Goal: Task Accomplishment & Management: Contribute content

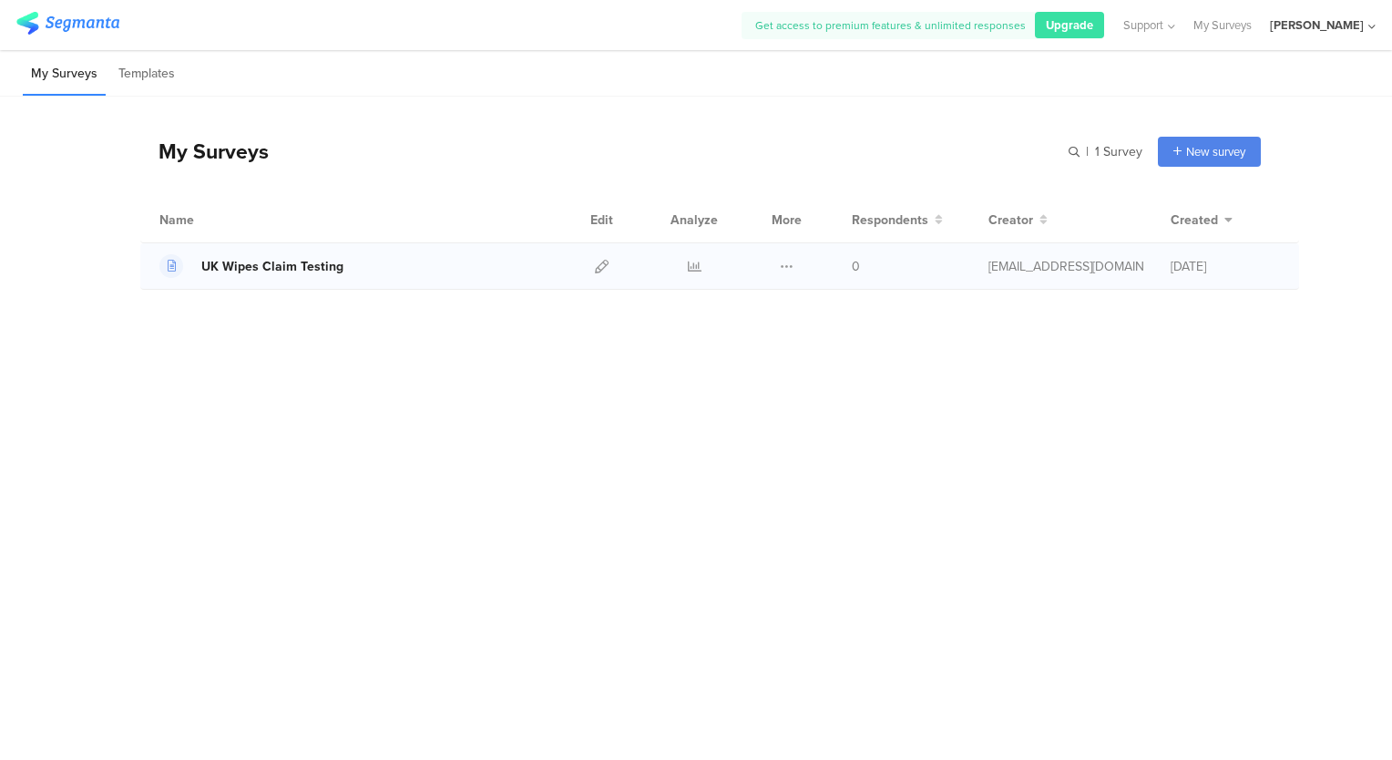
click at [269, 261] on div "UK Wipes Claim Testing" at bounding box center [272, 266] width 142 height 19
click at [601, 261] on icon at bounding box center [602, 267] width 14 height 14
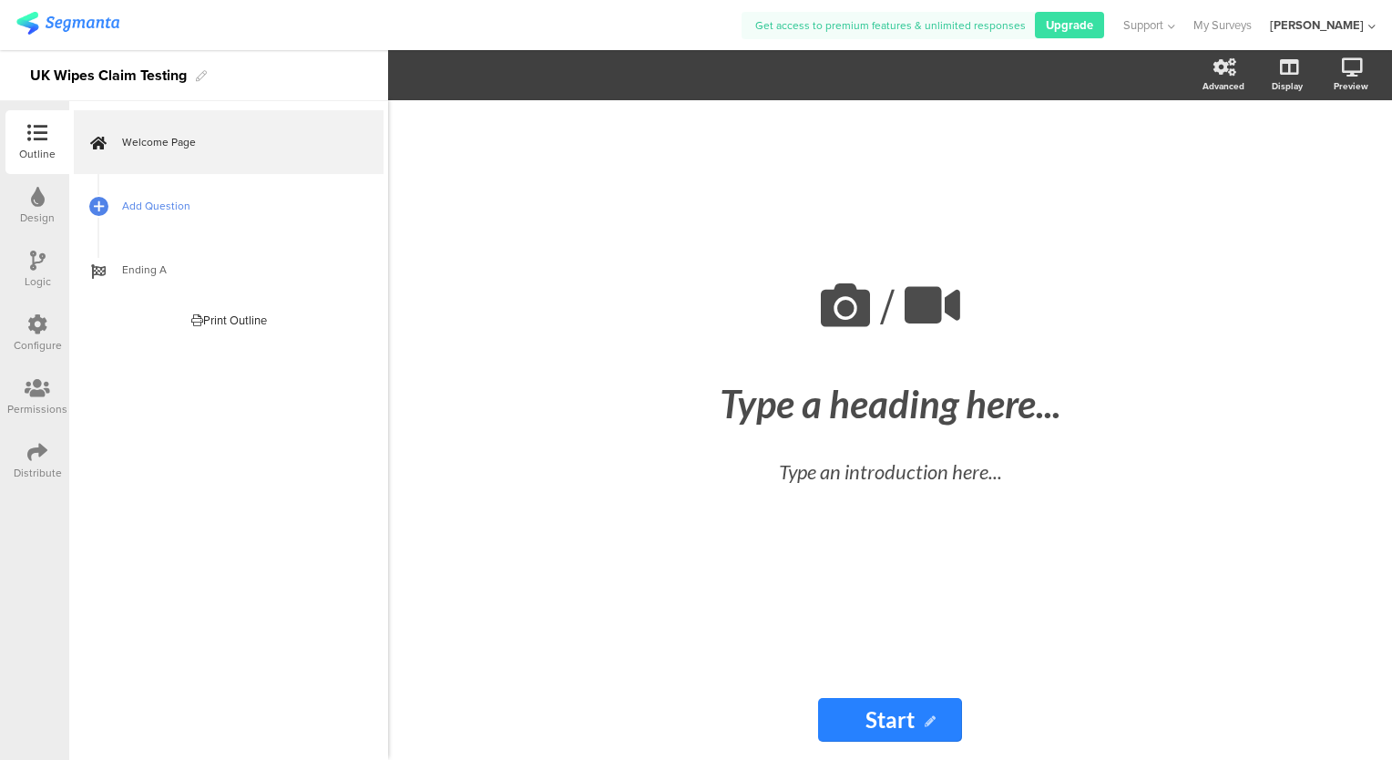
click at [160, 210] on span "Add Question" at bounding box center [238, 206] width 233 height 18
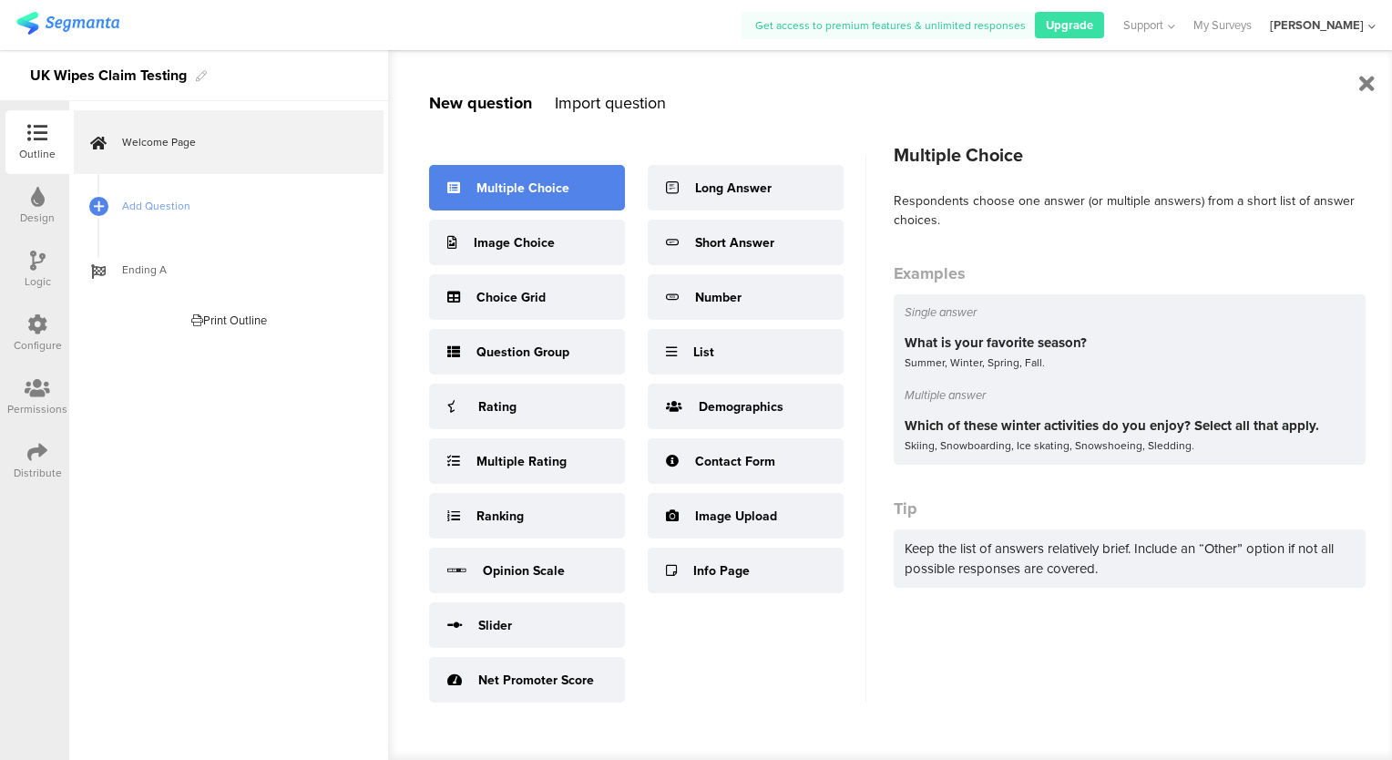
click at [510, 193] on div "Multiple Choice" at bounding box center [522, 188] width 93 height 19
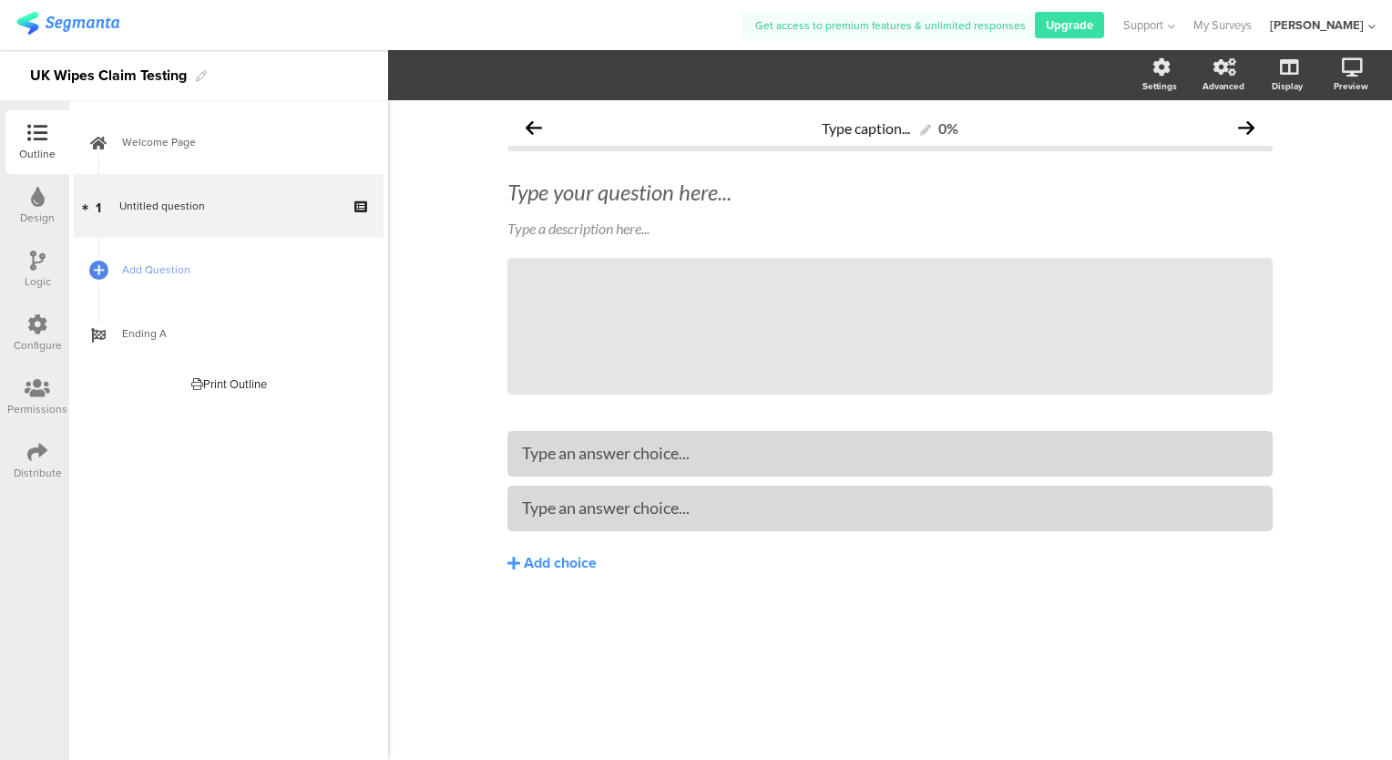
click at [43, 148] on div "Outline" at bounding box center [37, 154] width 36 height 16
click at [207, 72] on icon at bounding box center [201, 76] width 11 height 11
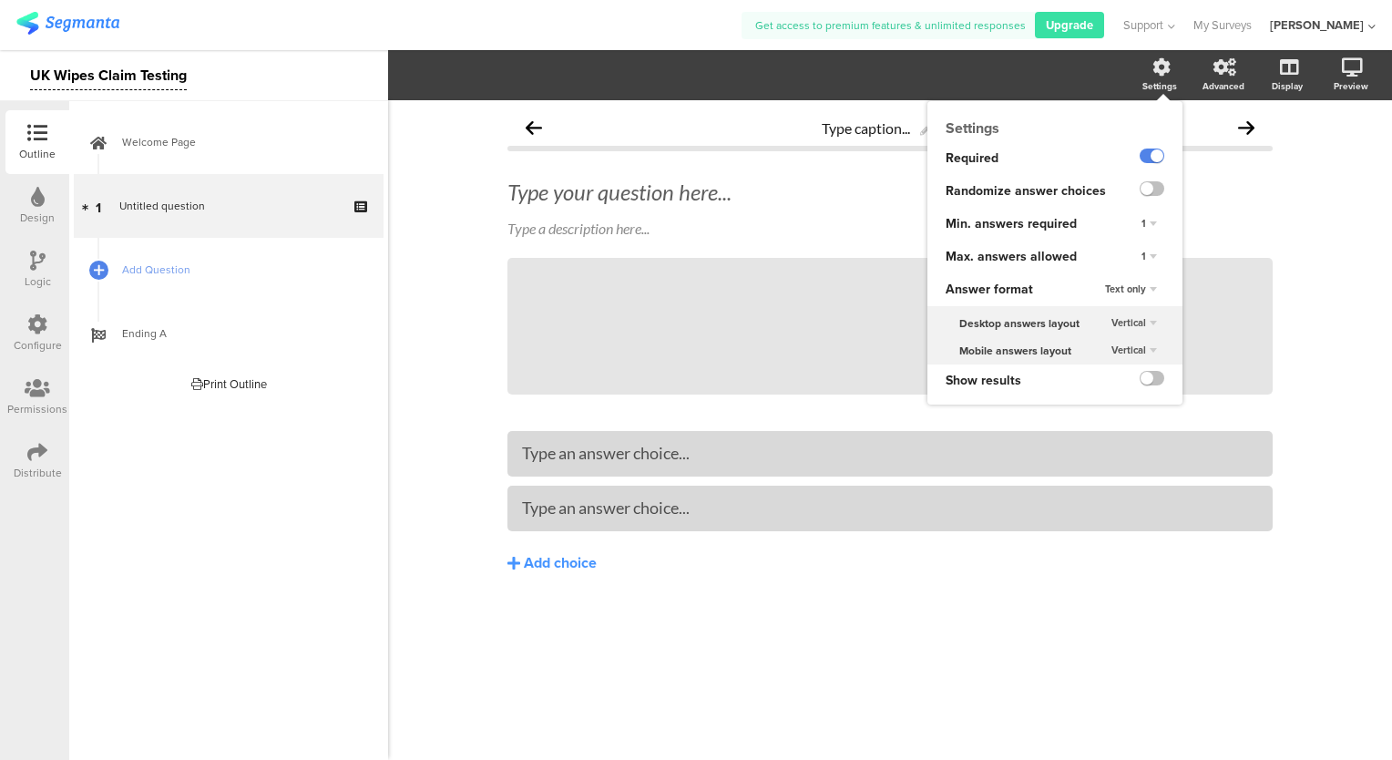
click at [1148, 57] on div "Settings" at bounding box center [1169, 76] width 64 height 46
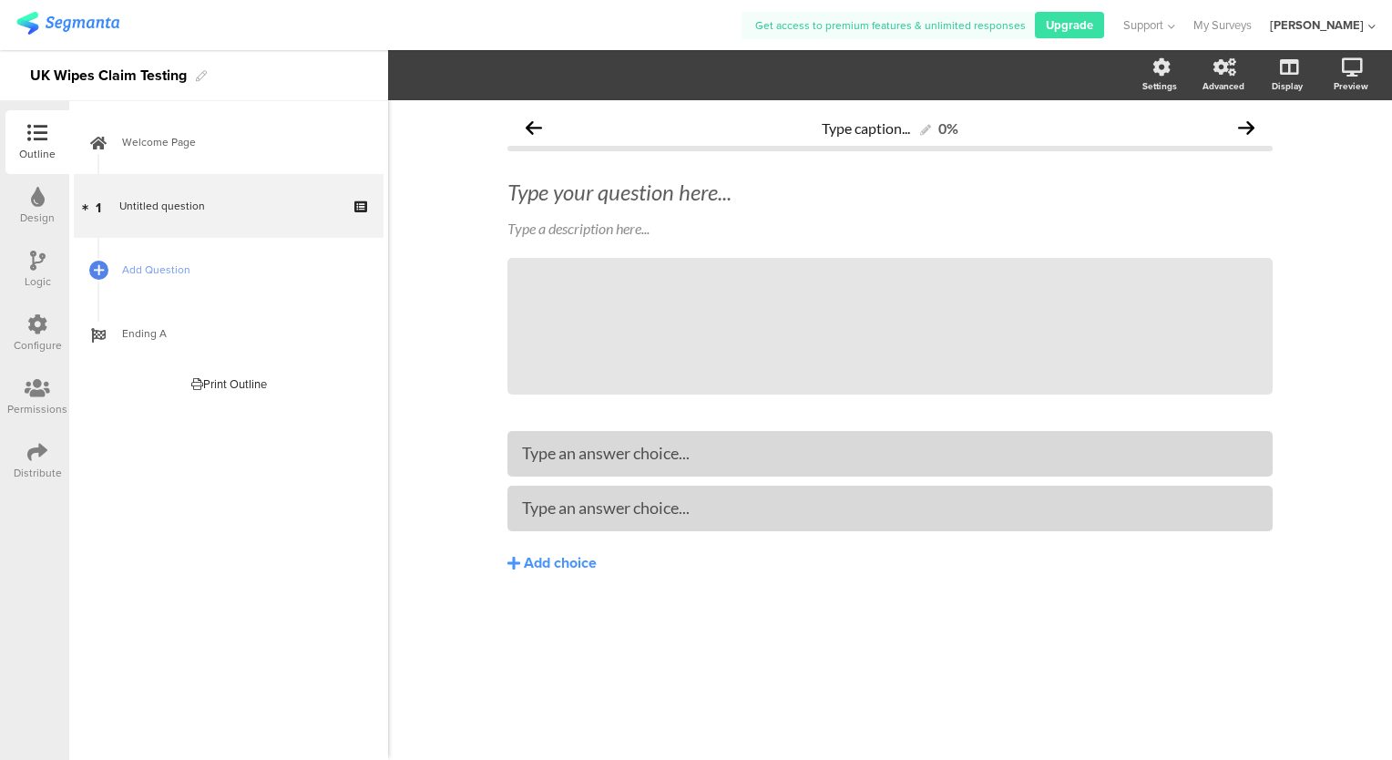
click at [39, 224] on div "Design" at bounding box center [37, 218] width 35 height 16
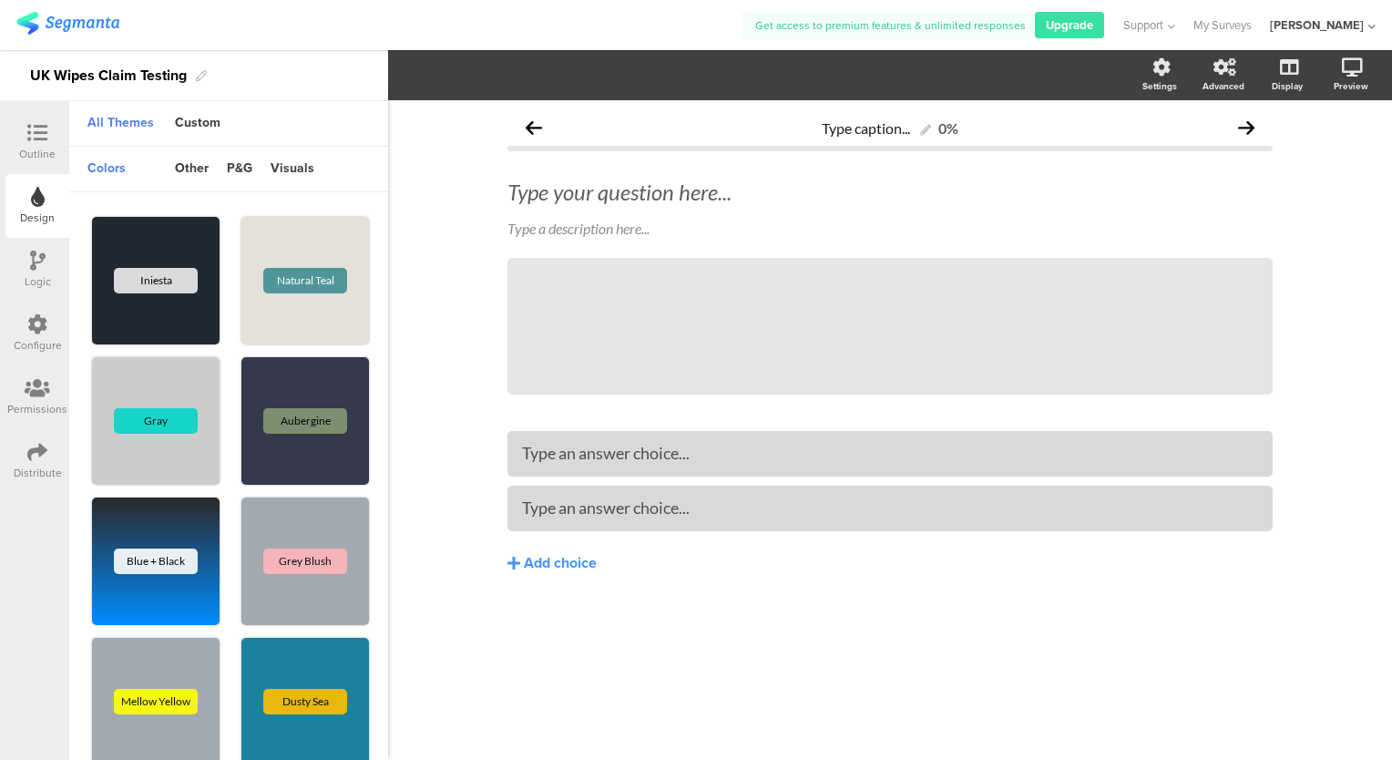
click at [27, 148] on div "Outline" at bounding box center [37, 154] width 36 height 16
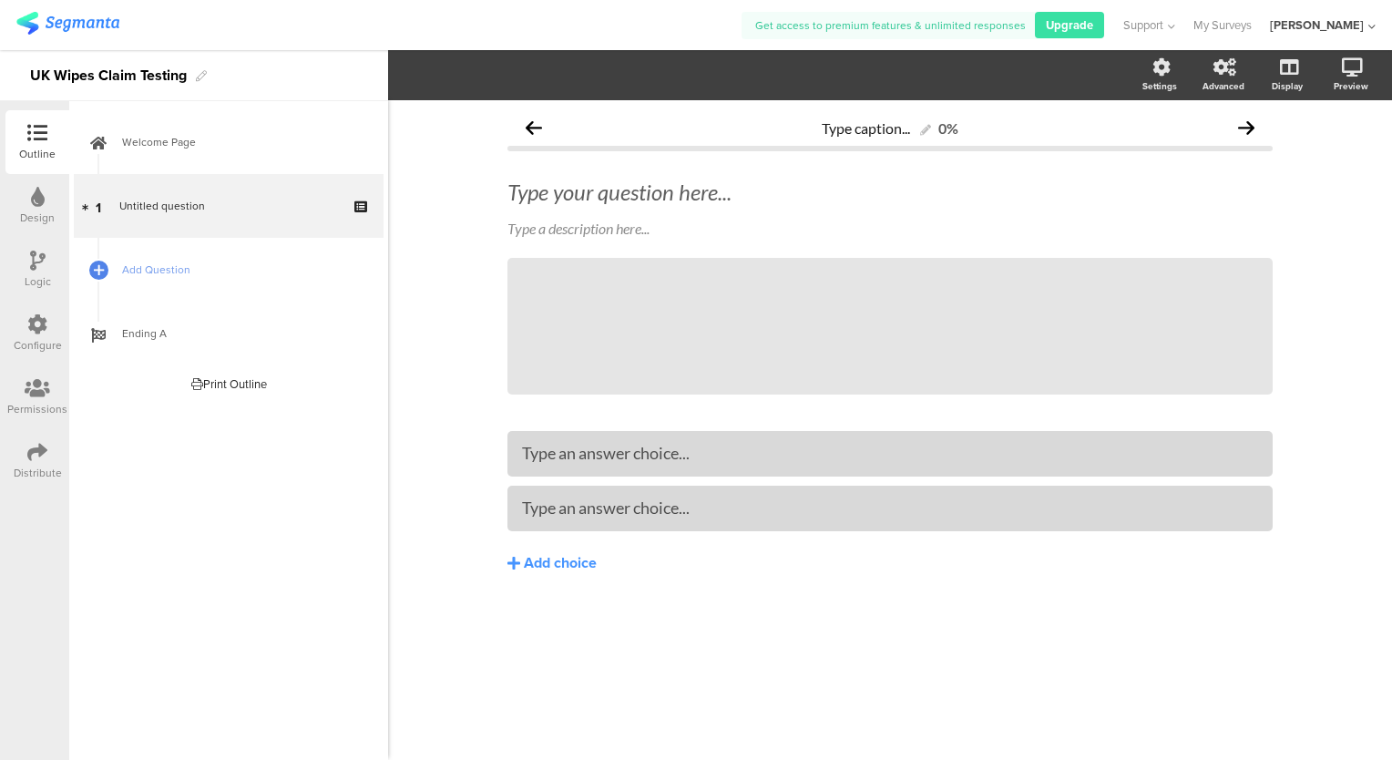
click at [54, 223] on div "Design" at bounding box center [37, 218] width 35 height 16
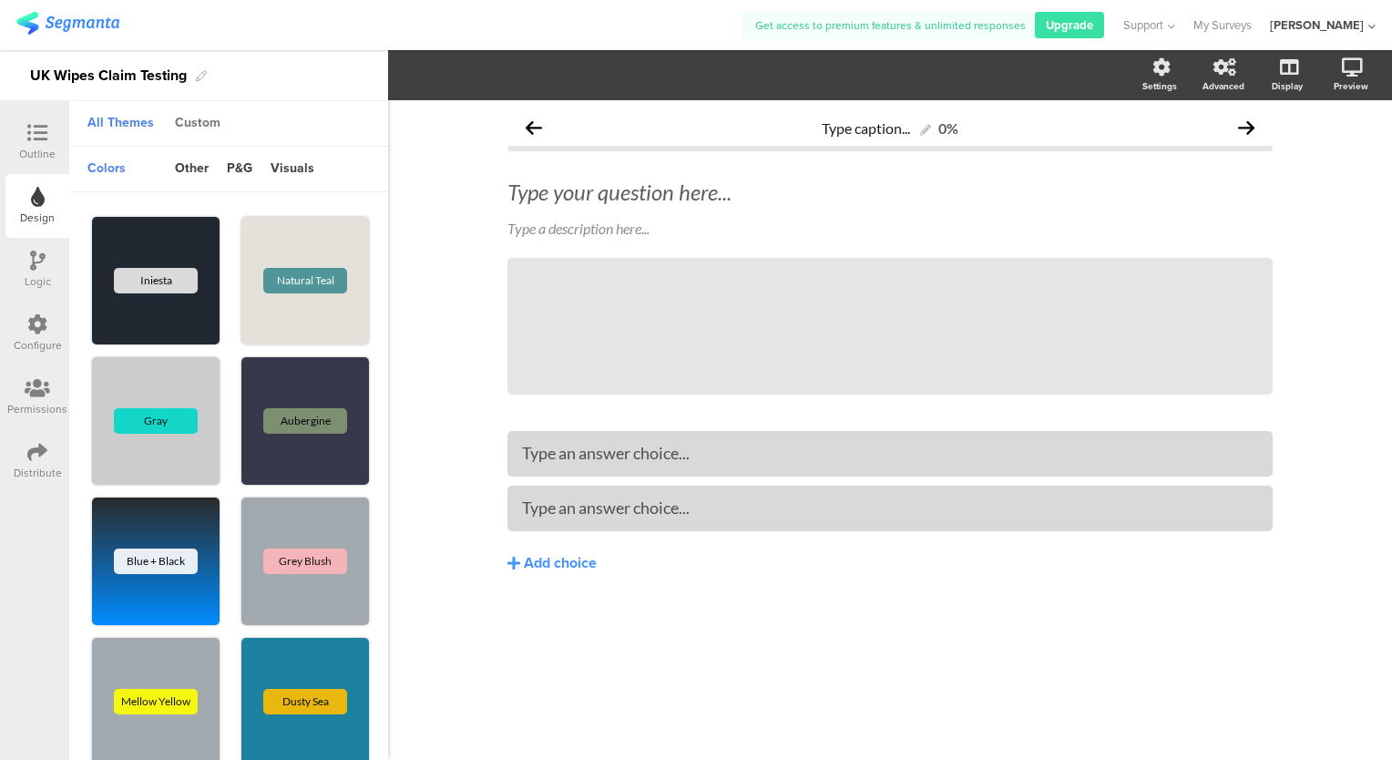
click at [199, 118] on div "Custom" at bounding box center [198, 123] width 64 height 31
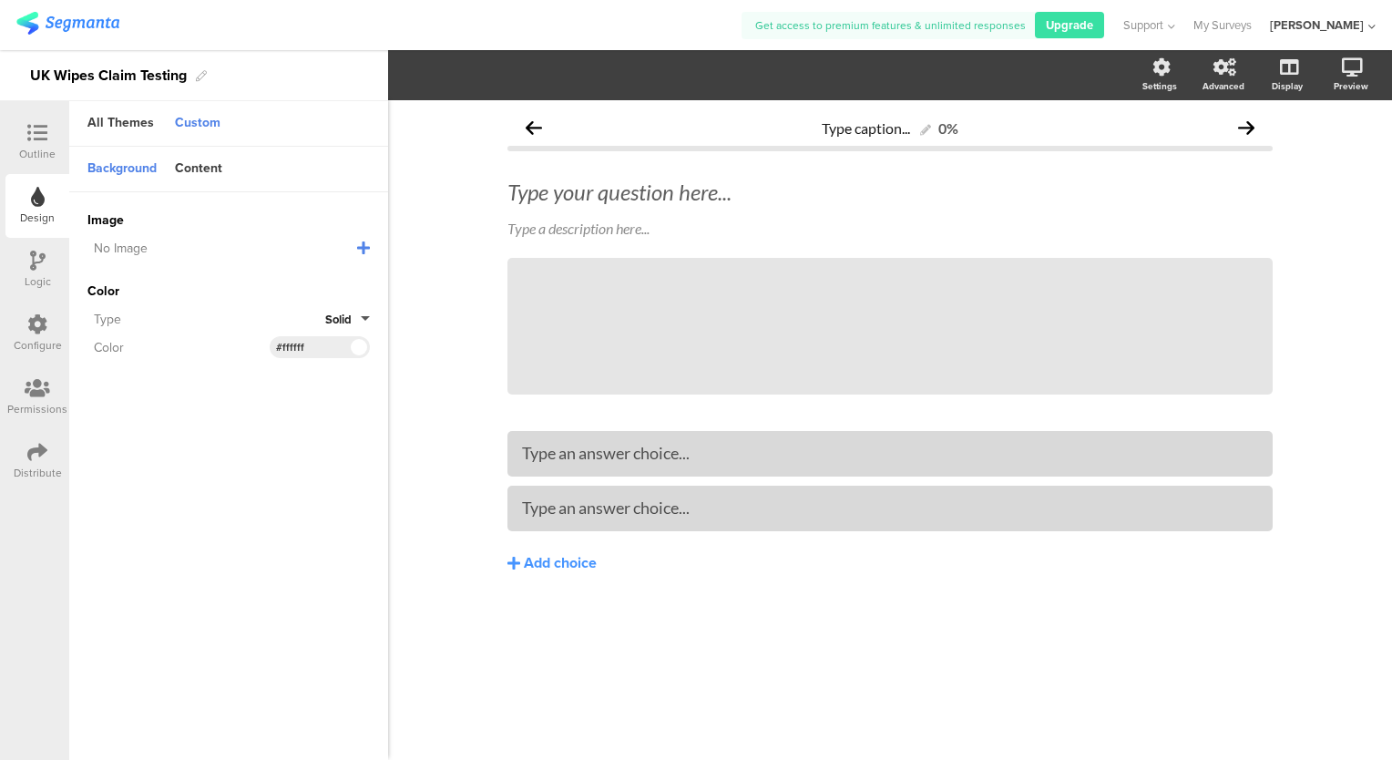
click at [38, 253] on icon at bounding box center [37, 261] width 15 height 20
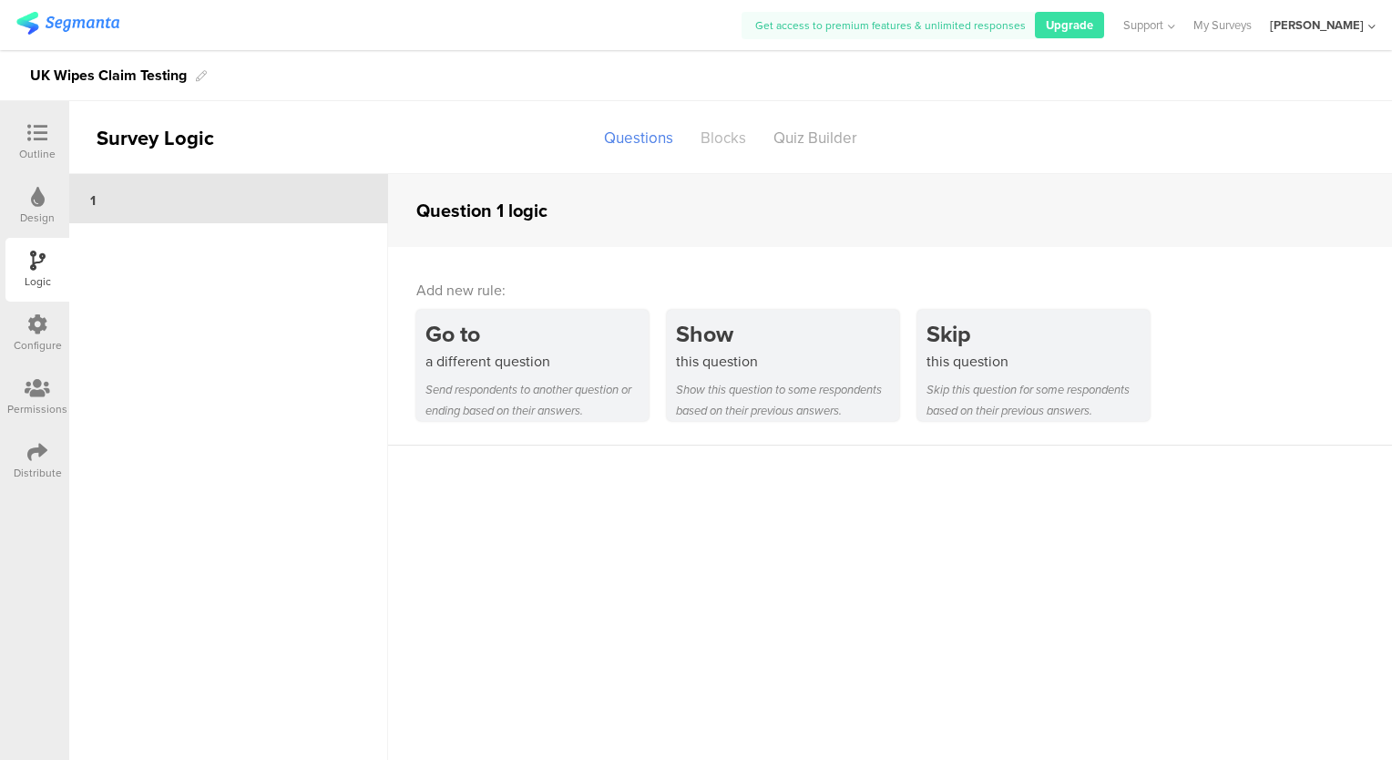
click at [719, 132] on div "Blocks" at bounding box center [723, 138] width 73 height 32
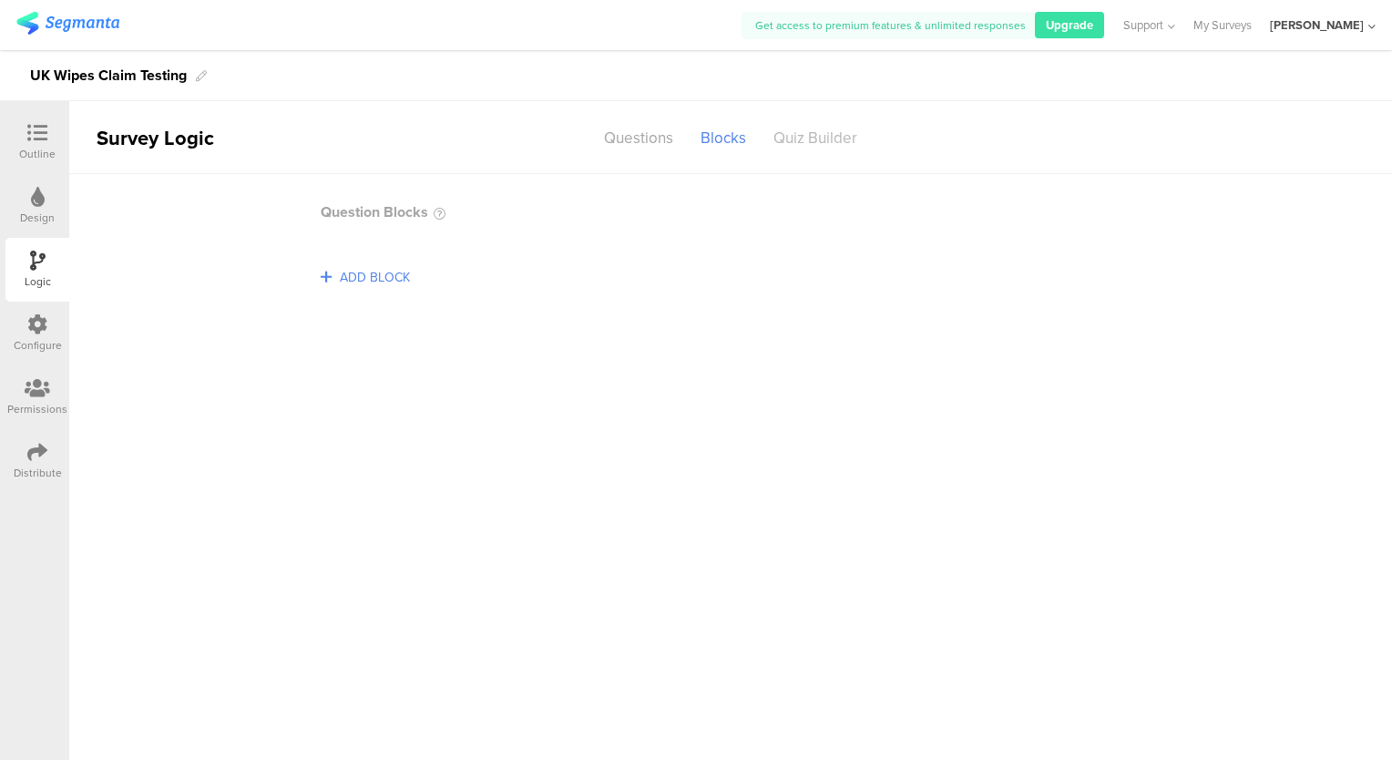
click at [820, 129] on div "Quiz Builder" at bounding box center [815, 138] width 111 height 32
click at [42, 315] on icon at bounding box center [37, 324] width 20 height 20
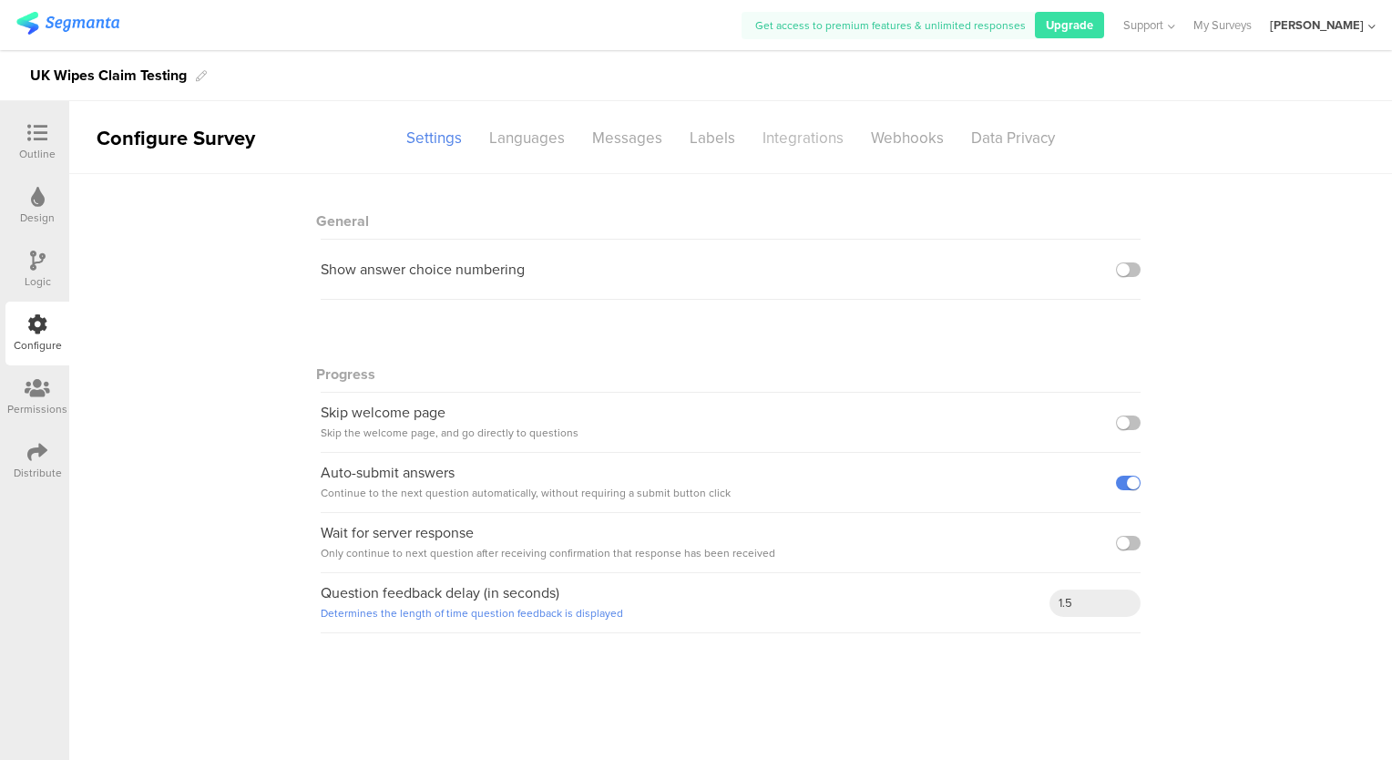
click at [819, 135] on div "Integrations" at bounding box center [803, 138] width 108 height 32
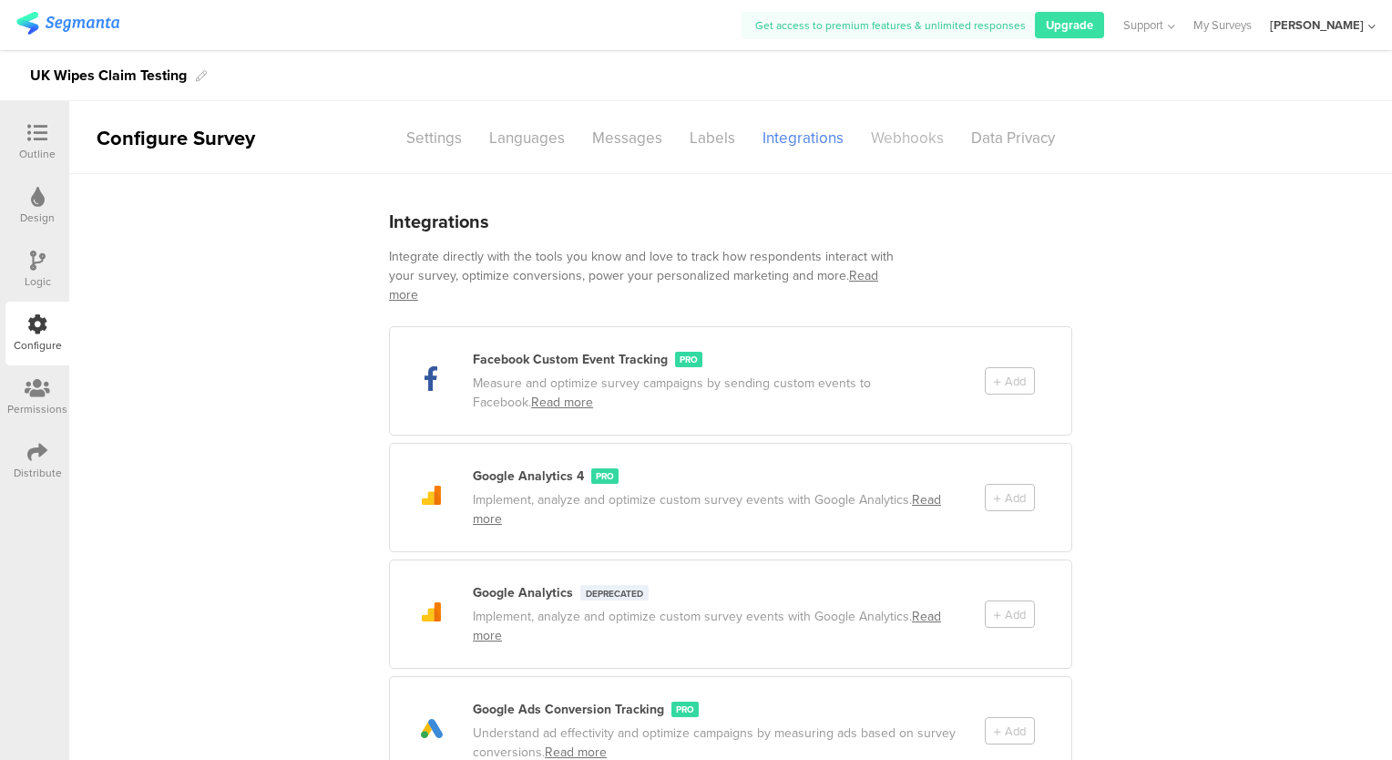
click at [911, 140] on div "Webhooks" at bounding box center [907, 138] width 100 height 32
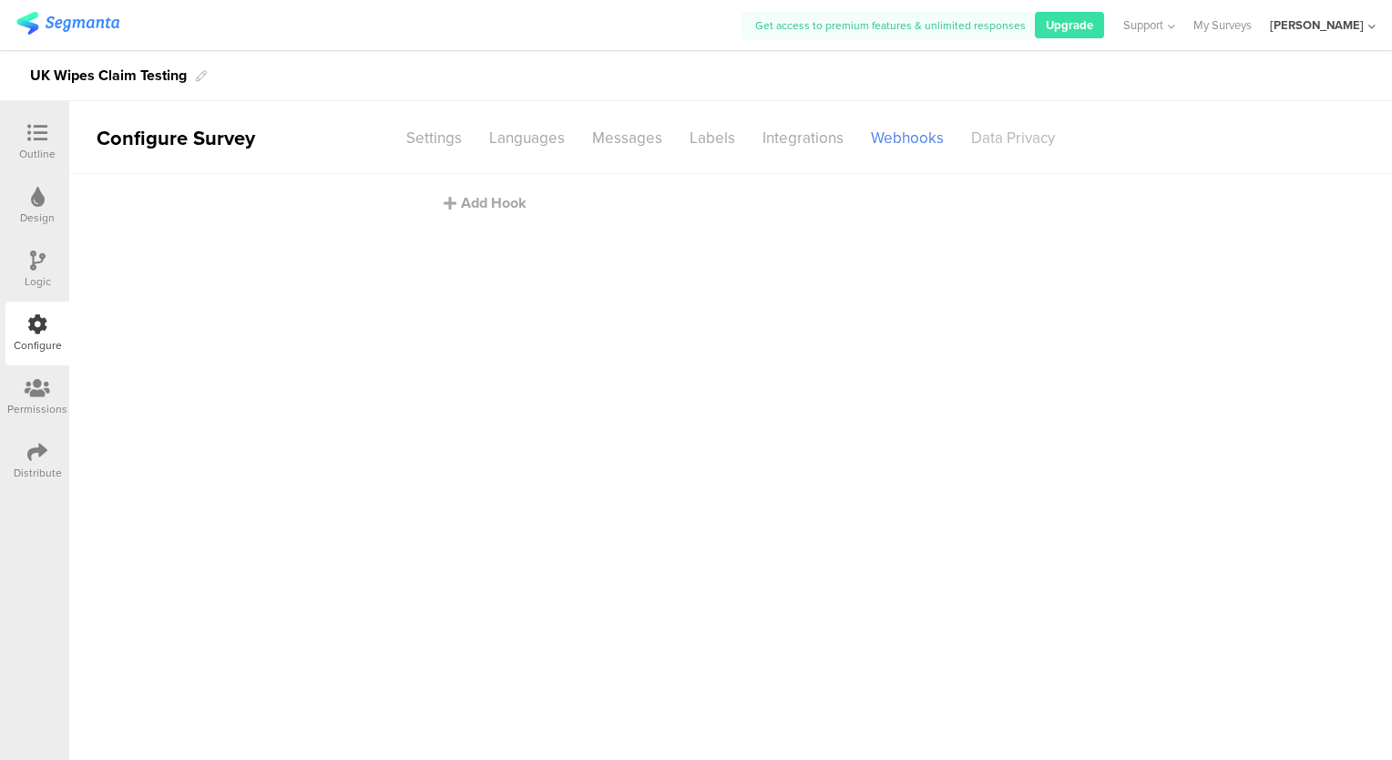
click at [967, 128] on div "Data Privacy" at bounding box center [1012, 138] width 111 height 32
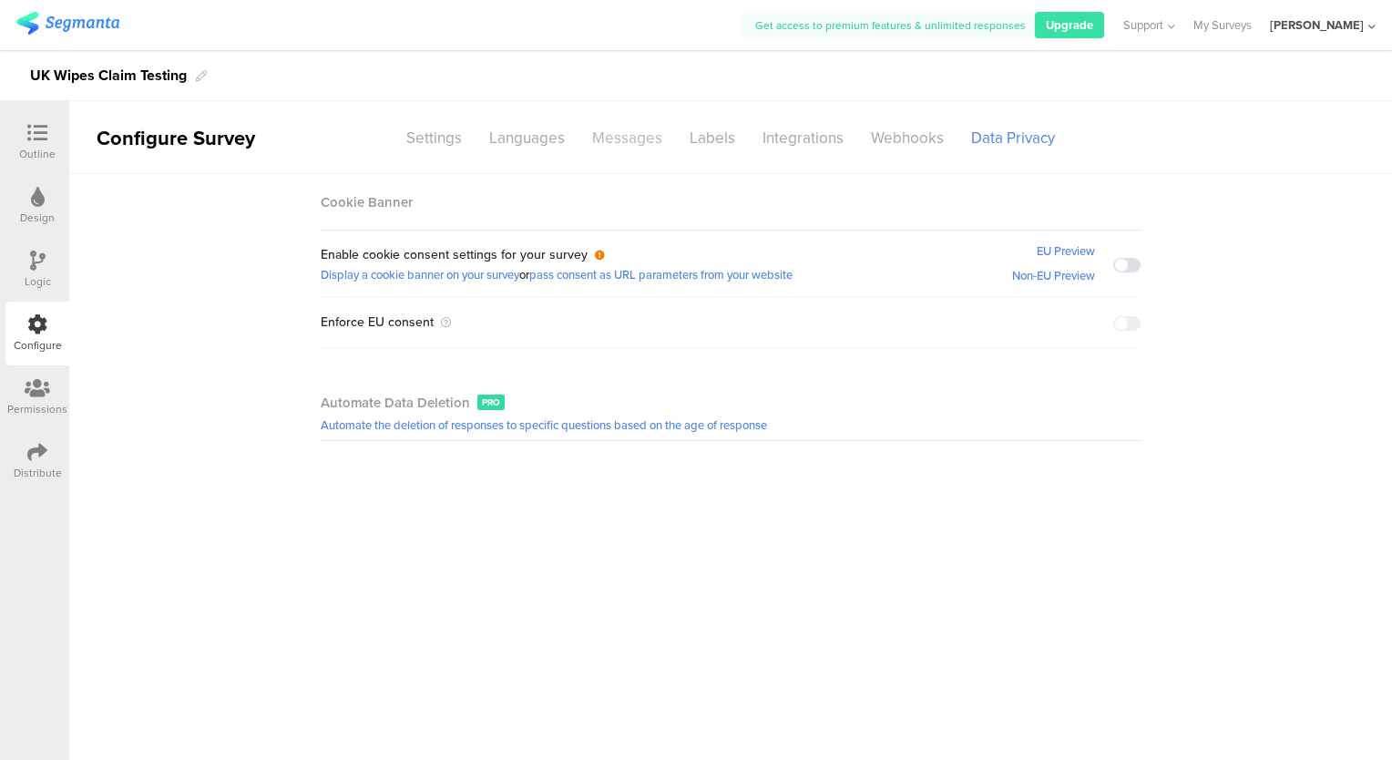
click at [629, 132] on div "Messages" at bounding box center [626, 138] width 97 height 32
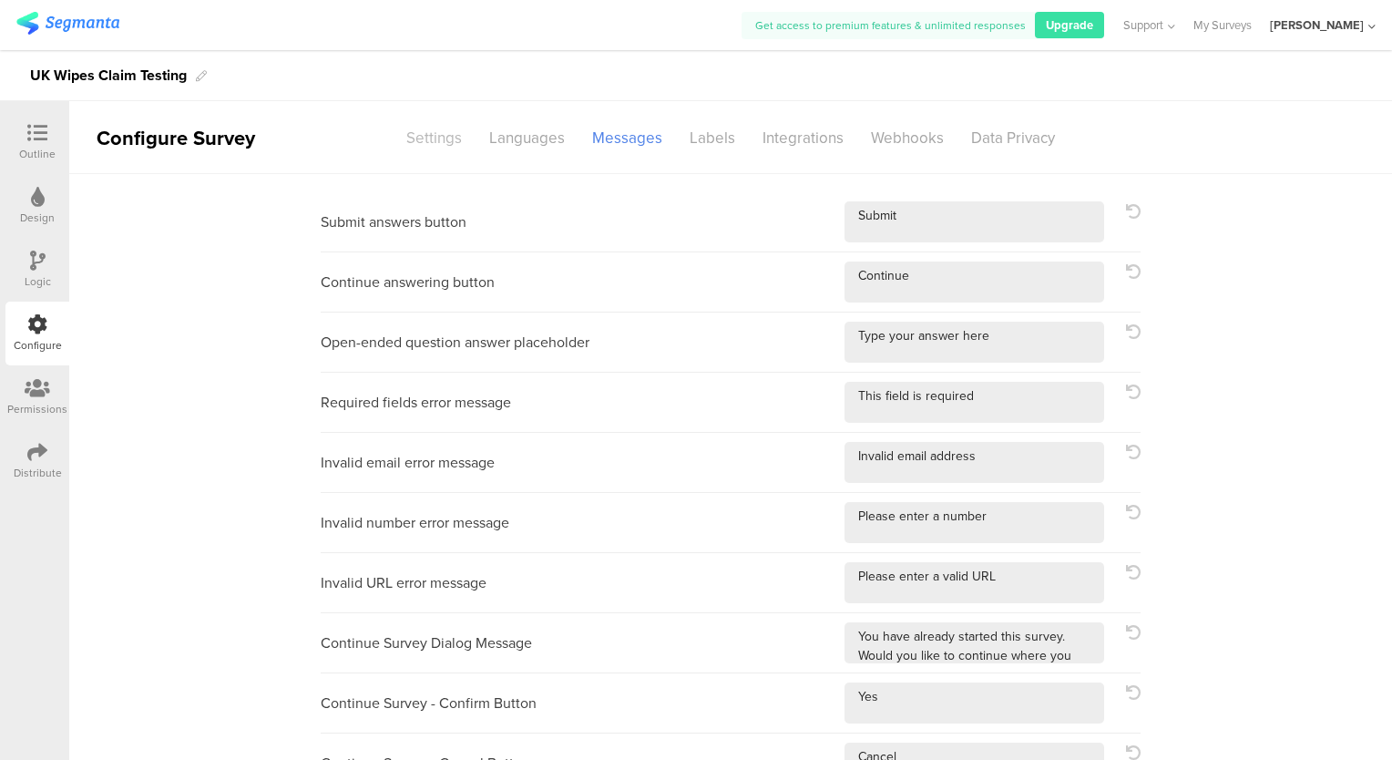
click at [421, 141] on div "Settings" at bounding box center [434, 138] width 83 height 32
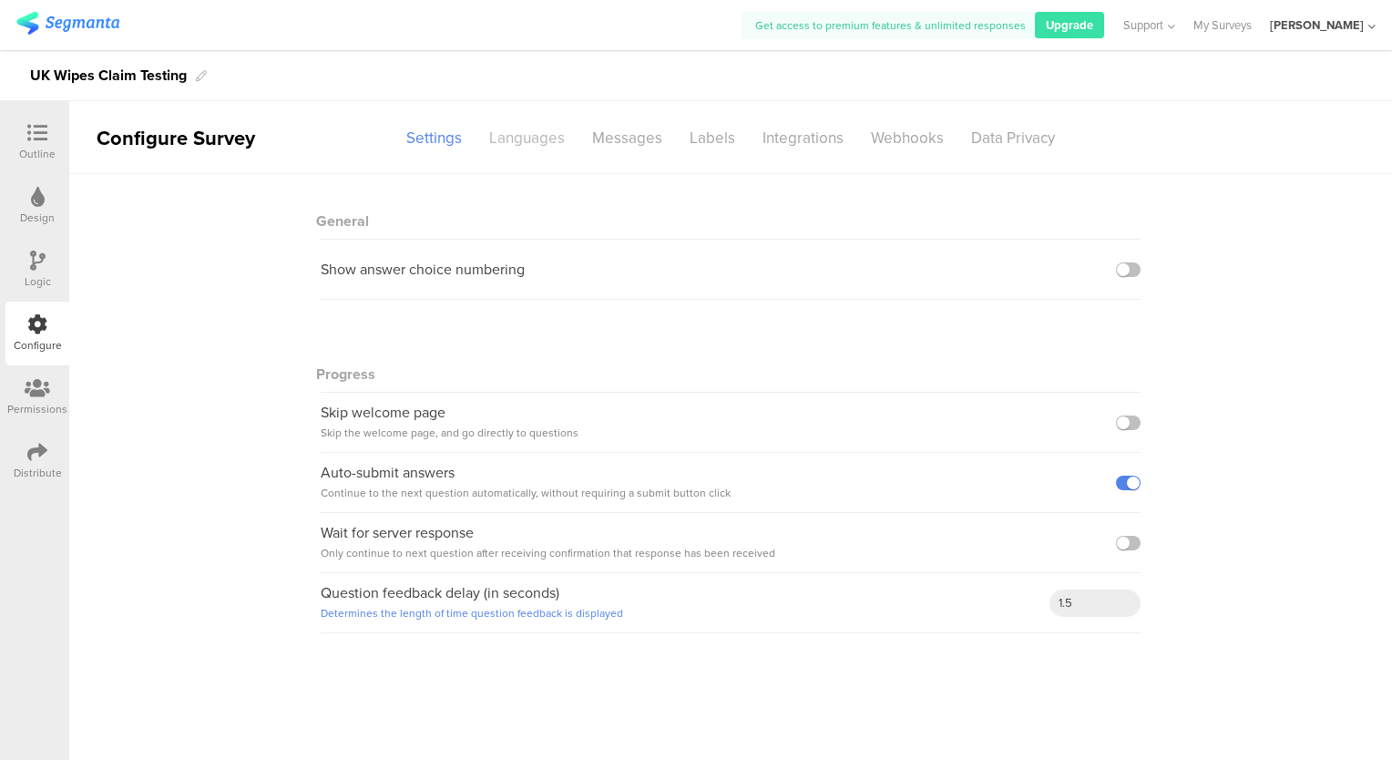
click at [506, 131] on div "Languages" at bounding box center [526, 138] width 103 height 32
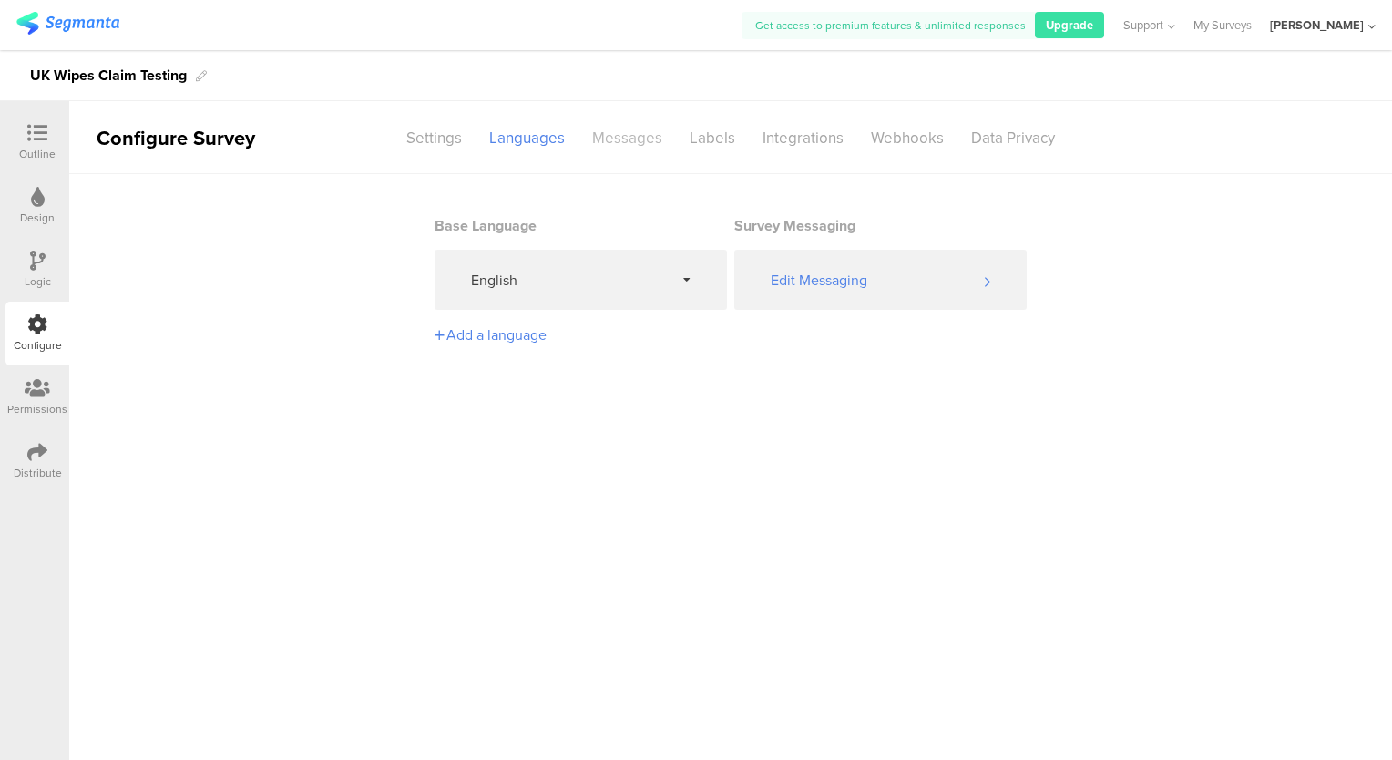
click at [614, 135] on div "Messages" at bounding box center [626, 138] width 97 height 32
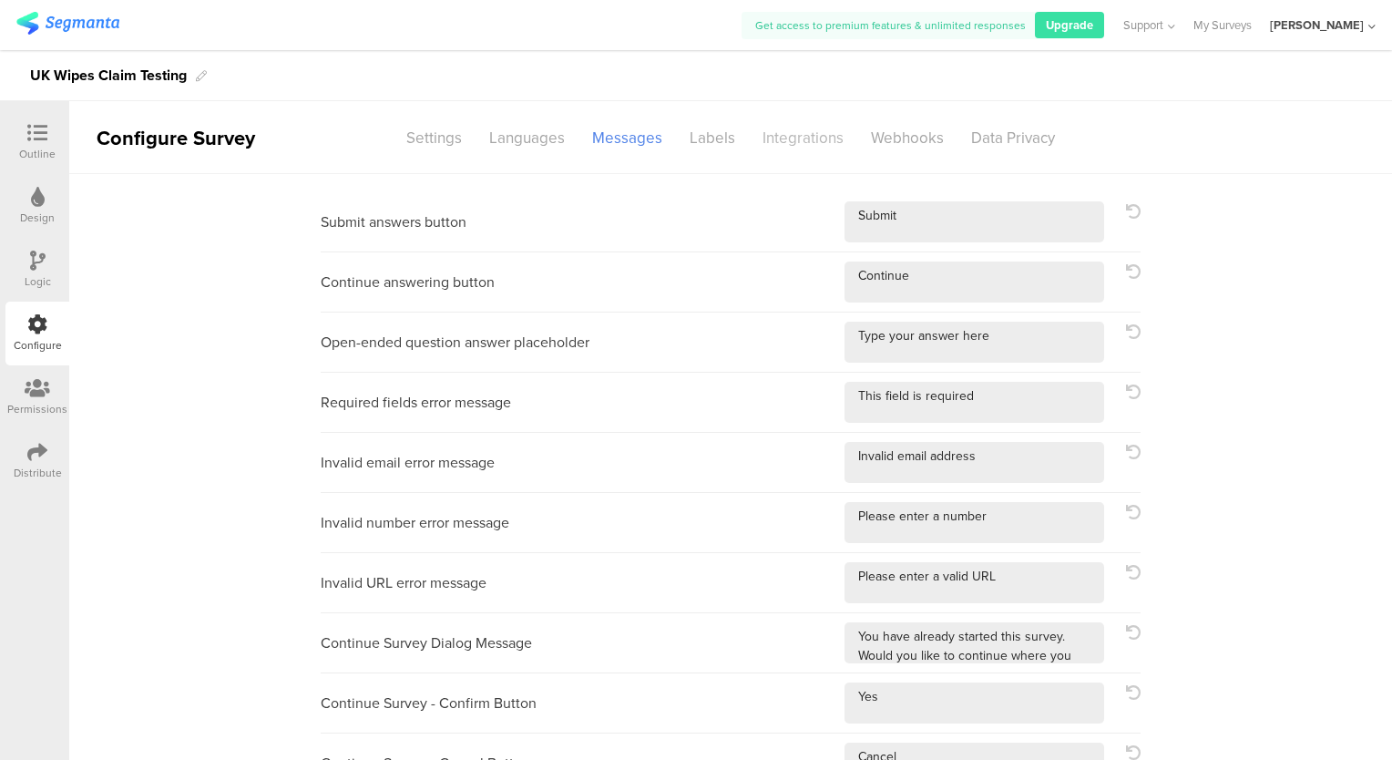
click at [813, 139] on div "Integrations" at bounding box center [803, 138] width 108 height 32
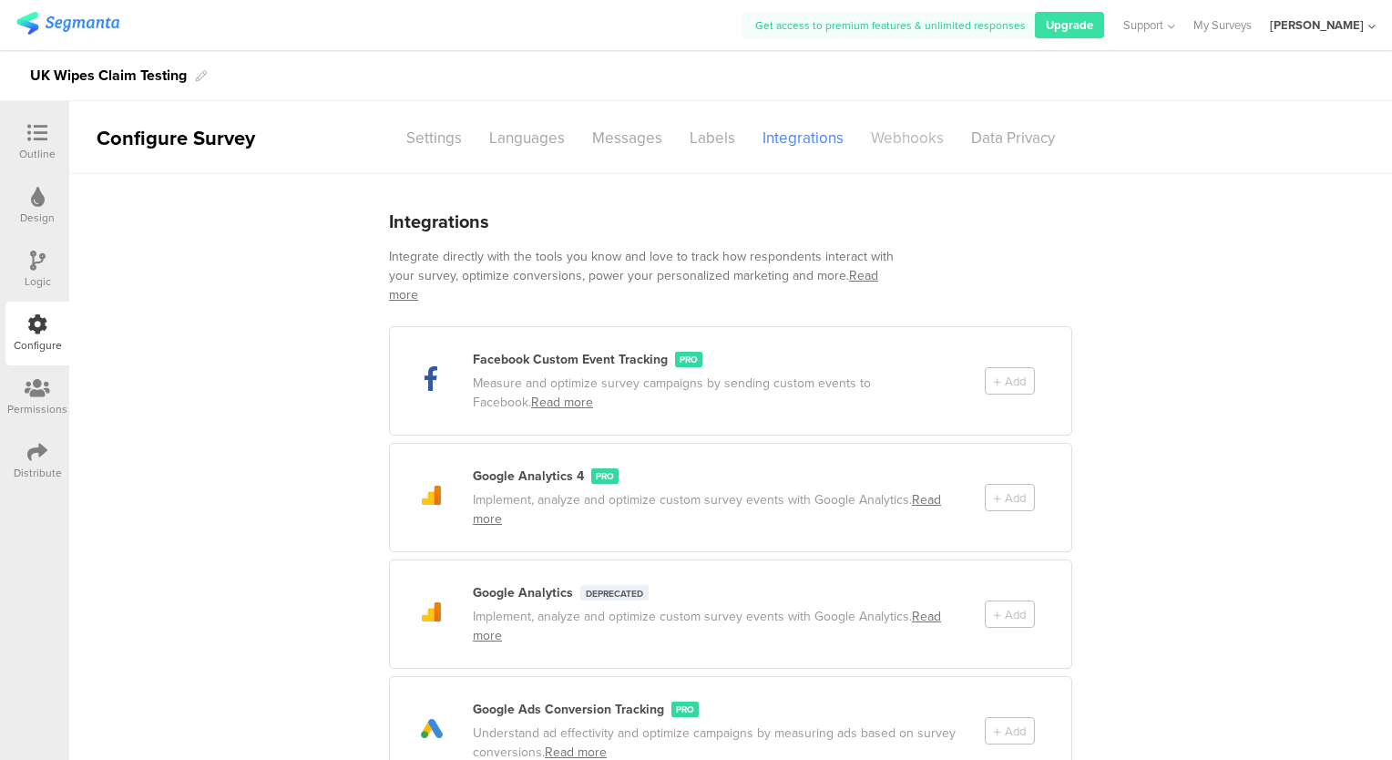
click at [896, 136] on div "Webhooks" at bounding box center [907, 138] width 100 height 32
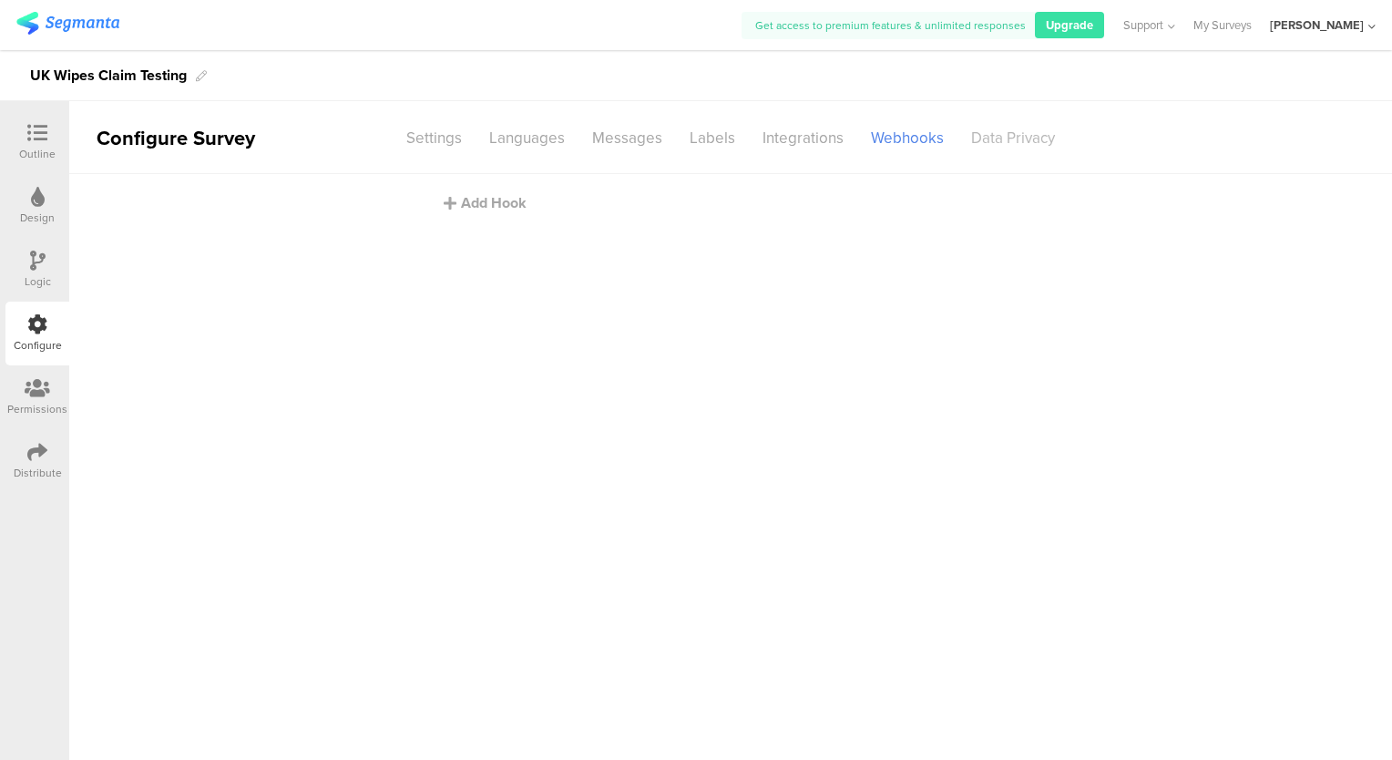
click at [1004, 137] on div "Data Privacy" at bounding box center [1012, 138] width 111 height 32
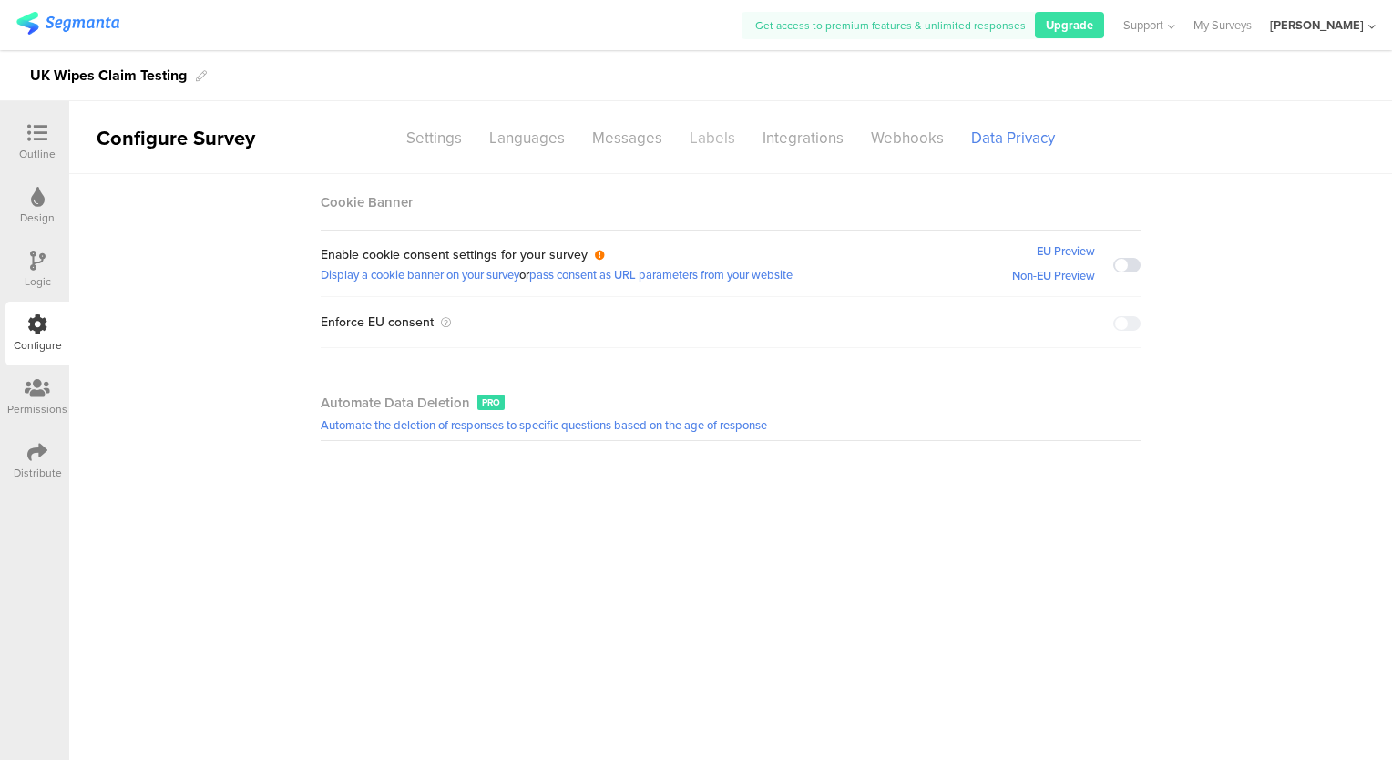
click at [711, 140] on div "Labels" at bounding box center [712, 138] width 73 height 32
